Goal: Transaction & Acquisition: Purchase product/service

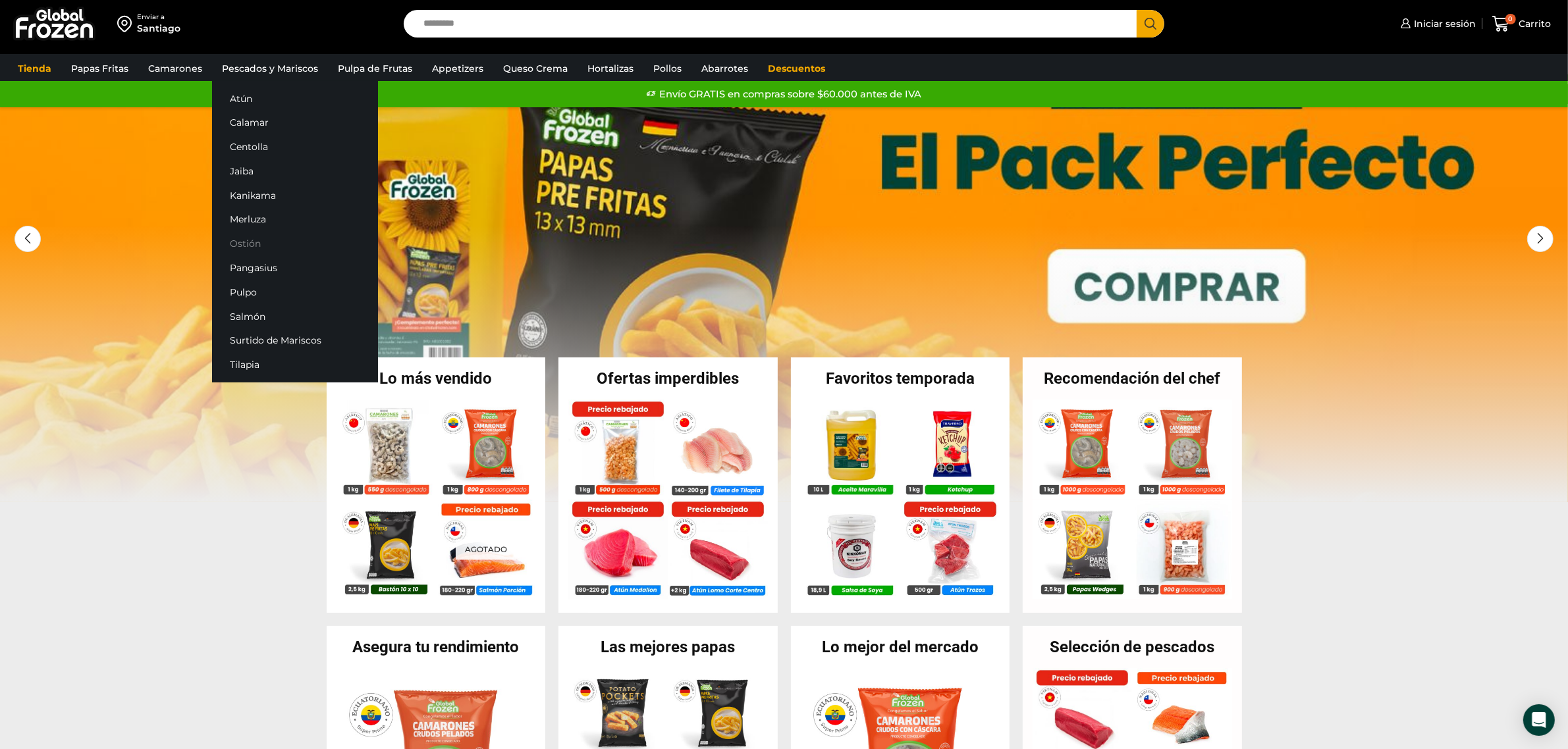
click at [264, 238] on link "Ostión" at bounding box center [295, 244] width 166 height 24
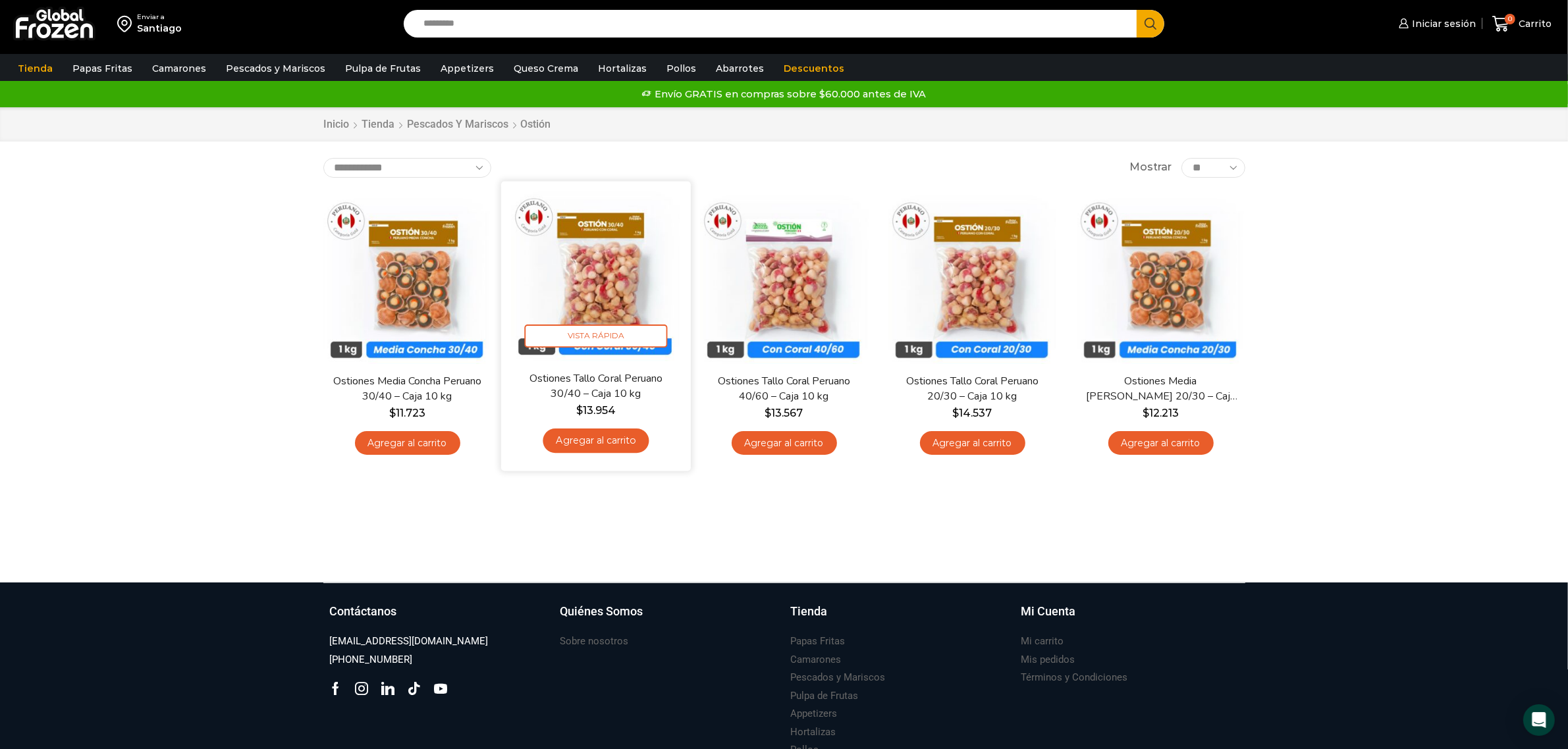
click at [609, 281] on img at bounding box center [596, 276] width 170 height 170
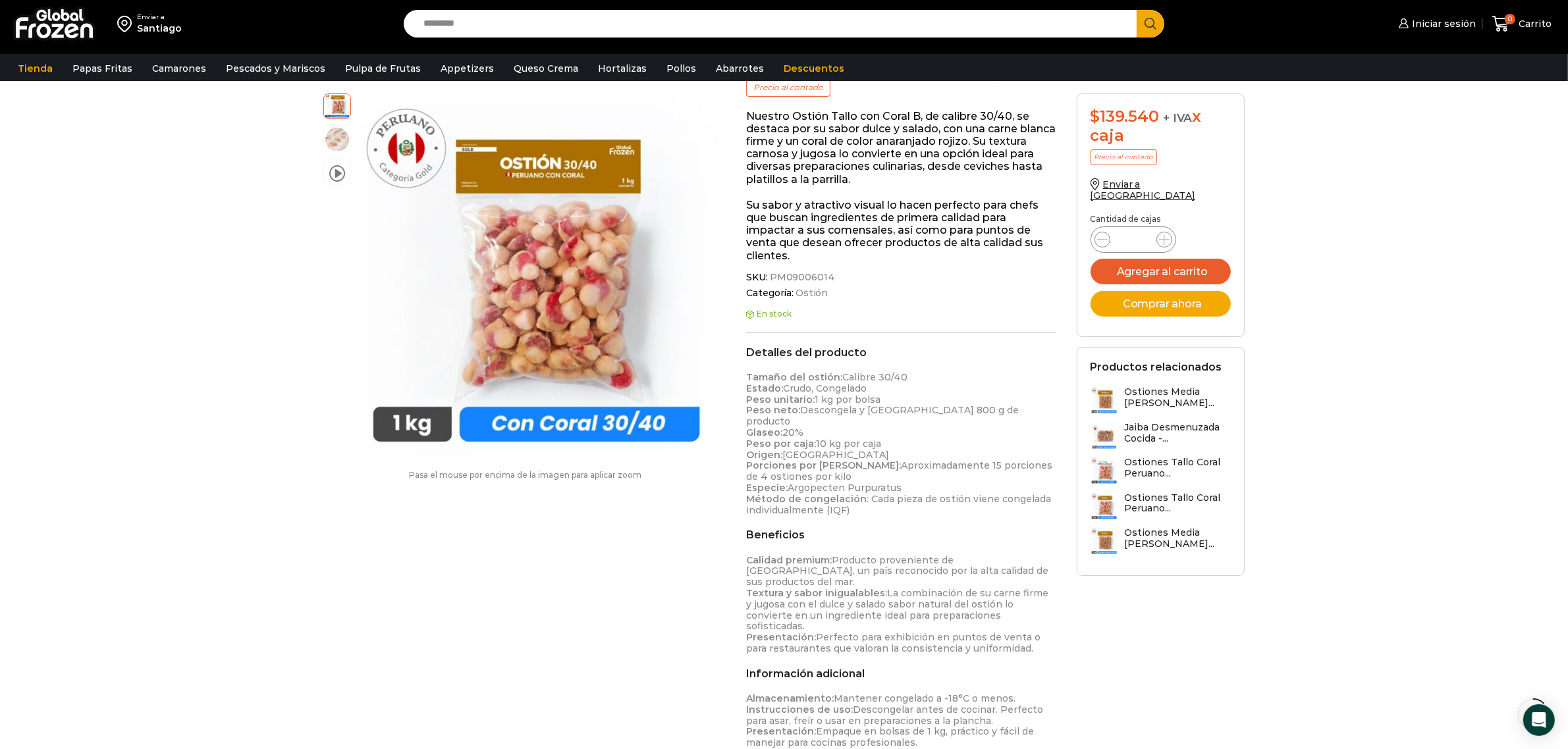
scroll to position [248, 0]
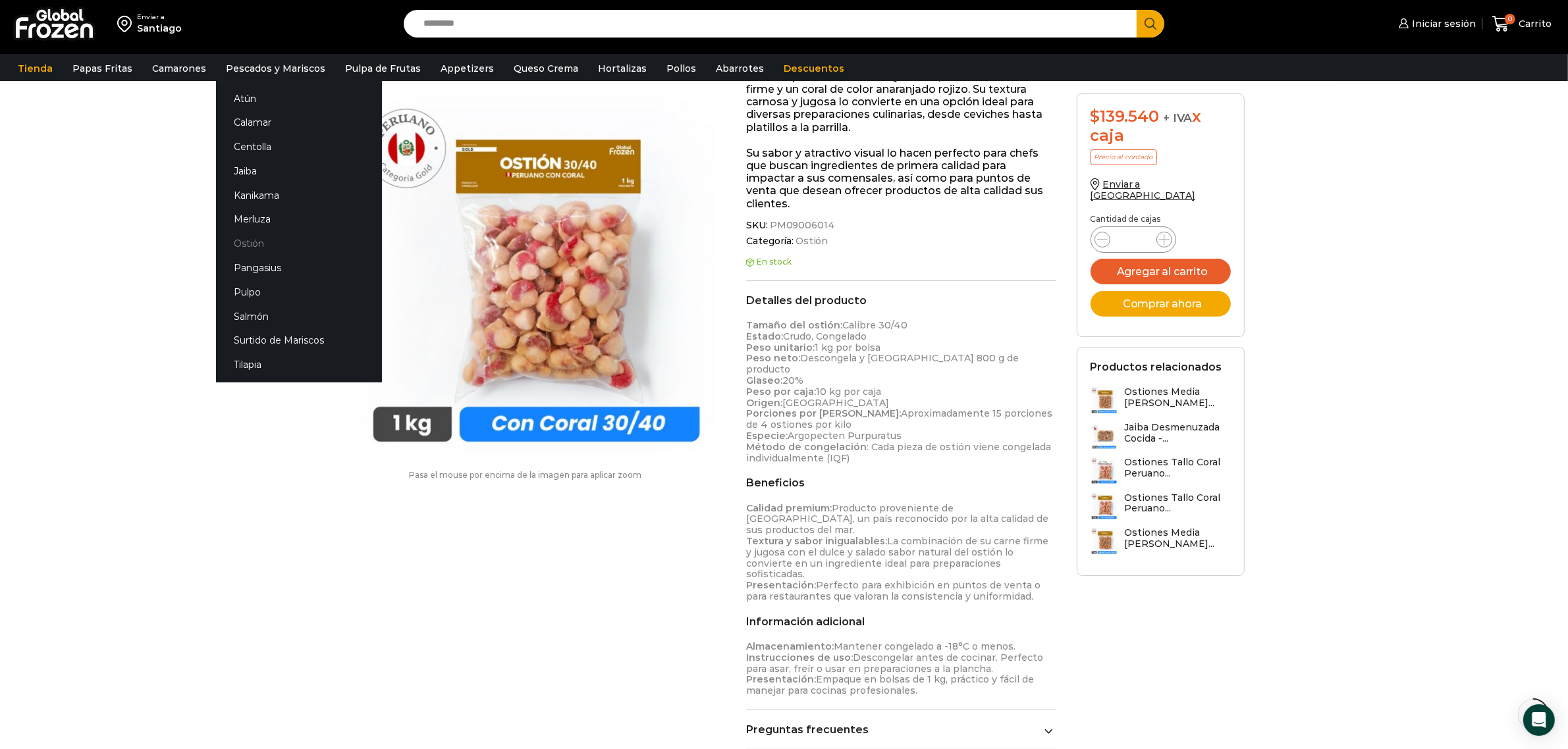
click at [235, 237] on link "Ostión" at bounding box center [298, 244] width 166 height 24
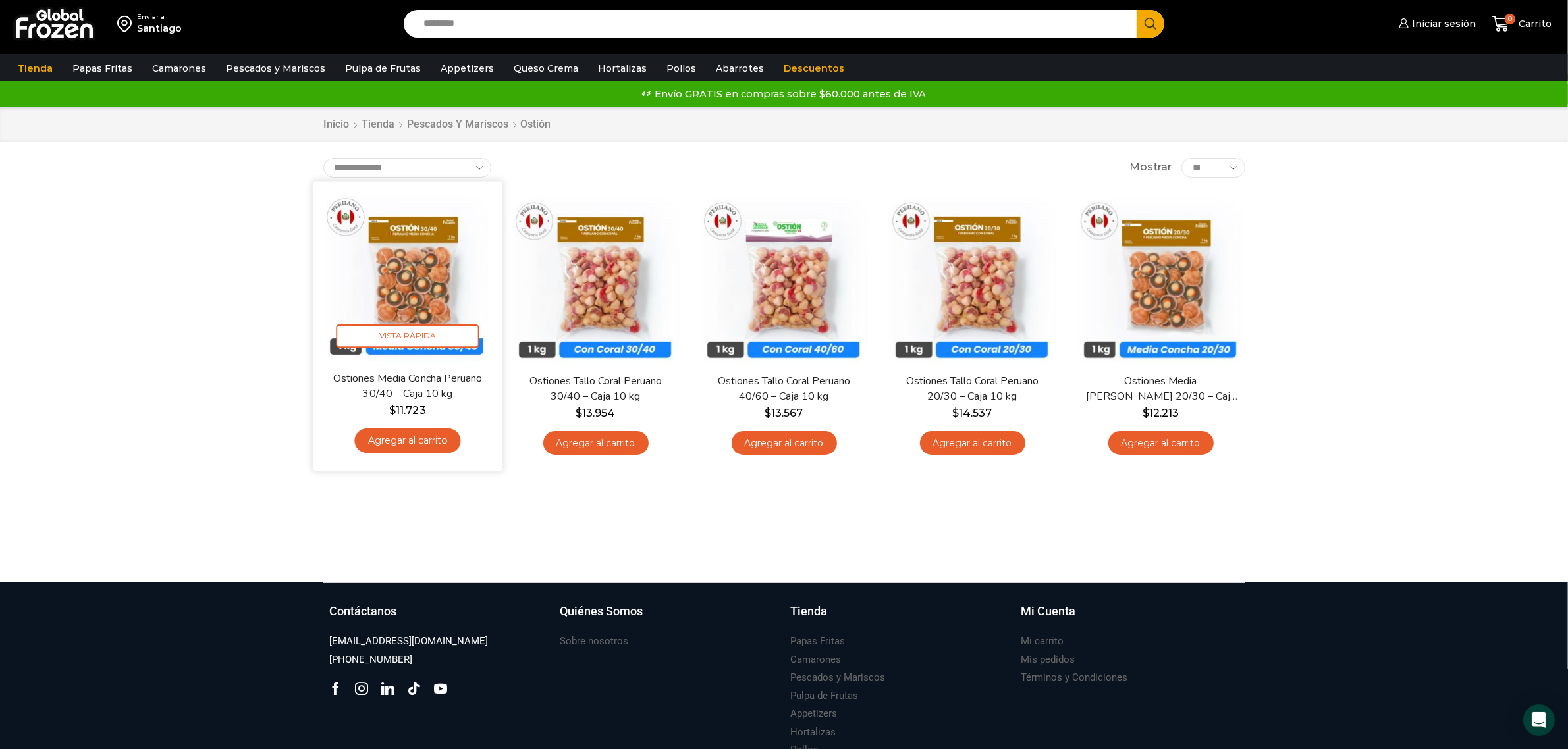
click at [412, 274] on img at bounding box center [408, 276] width 170 height 170
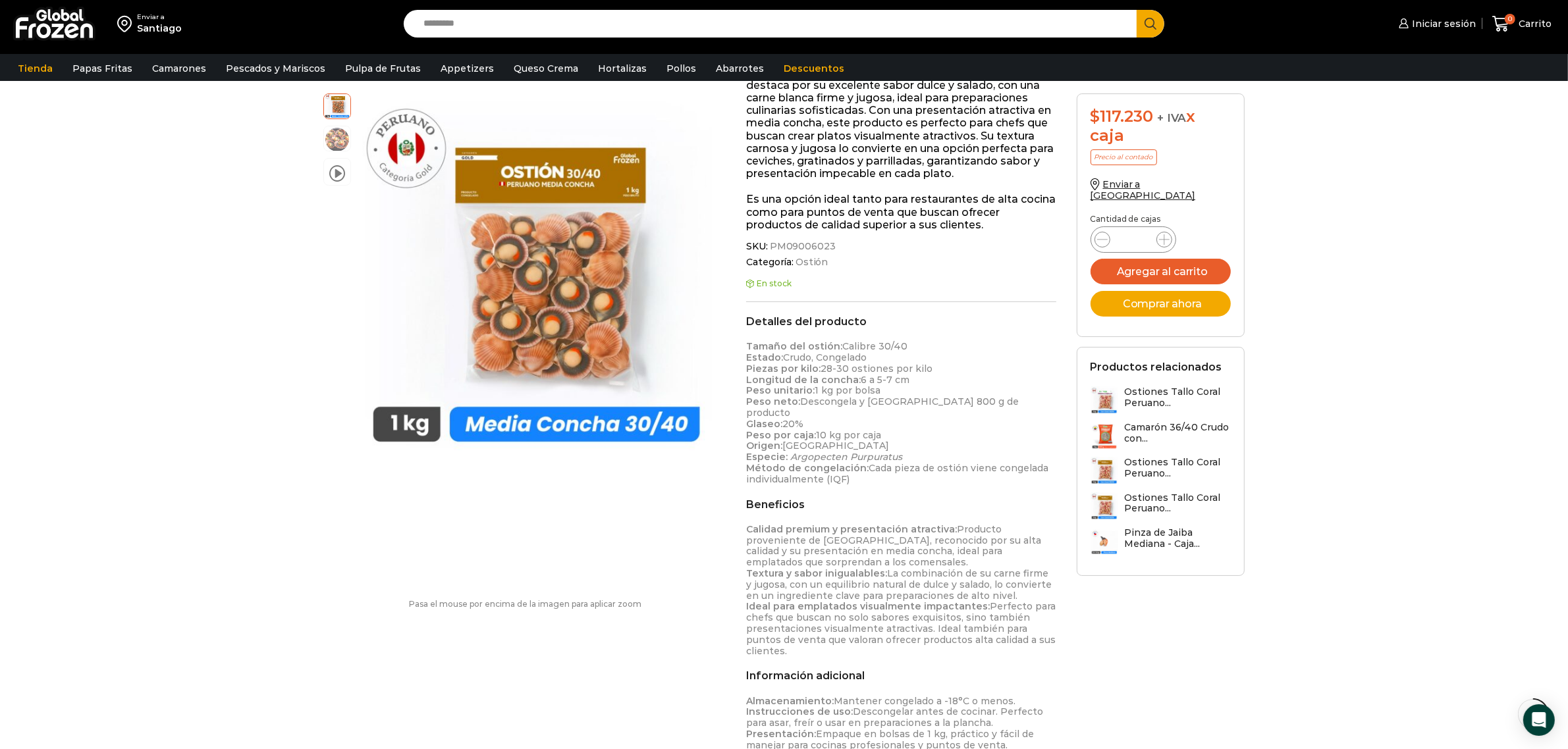
scroll to position [248, 0]
